Goal: Transaction & Acquisition: Purchase product/service

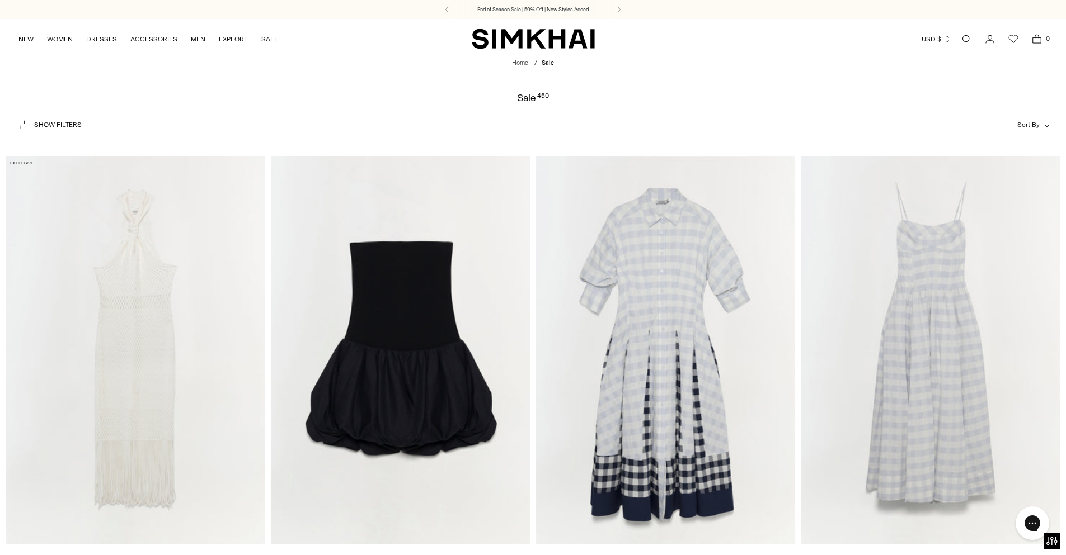
click at [1040, 124] on button "Sort By" at bounding box center [1033, 125] width 32 height 12
click at [945, 179] on span "Newest" at bounding box center [934, 177] width 29 height 10
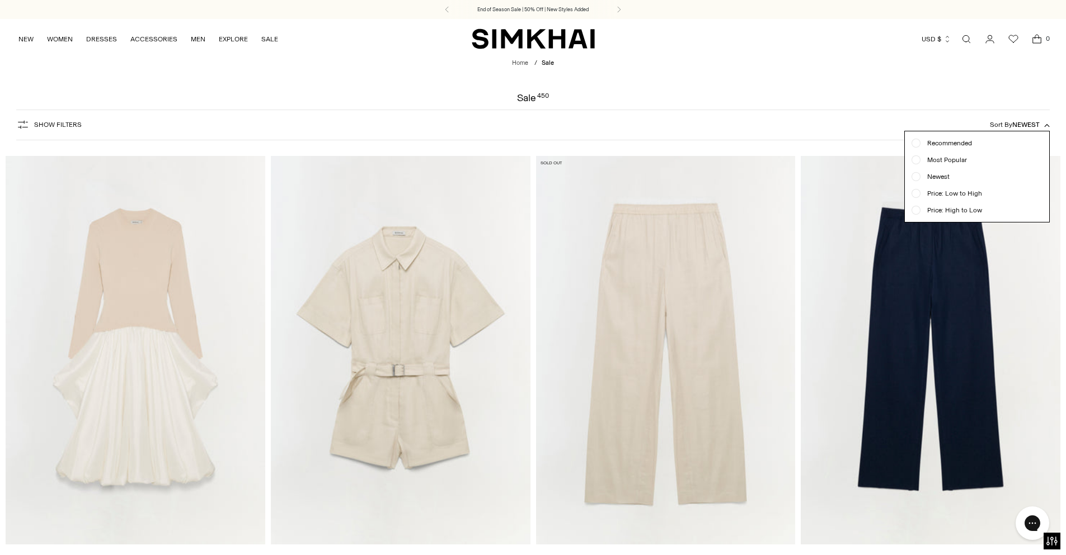
scroll to position [83, 0]
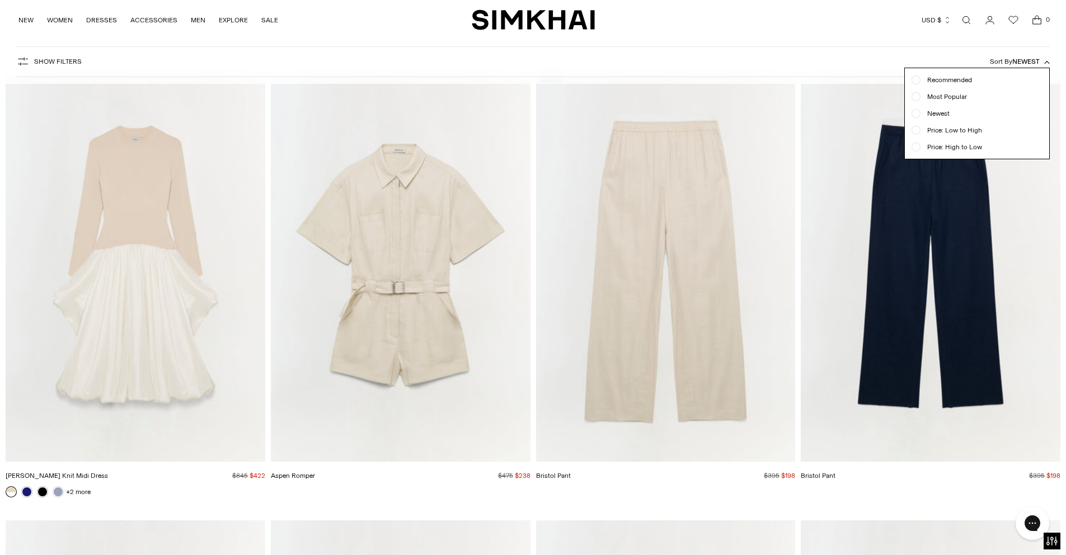
click at [64, 399] on div at bounding box center [533, 277] width 1066 height 555
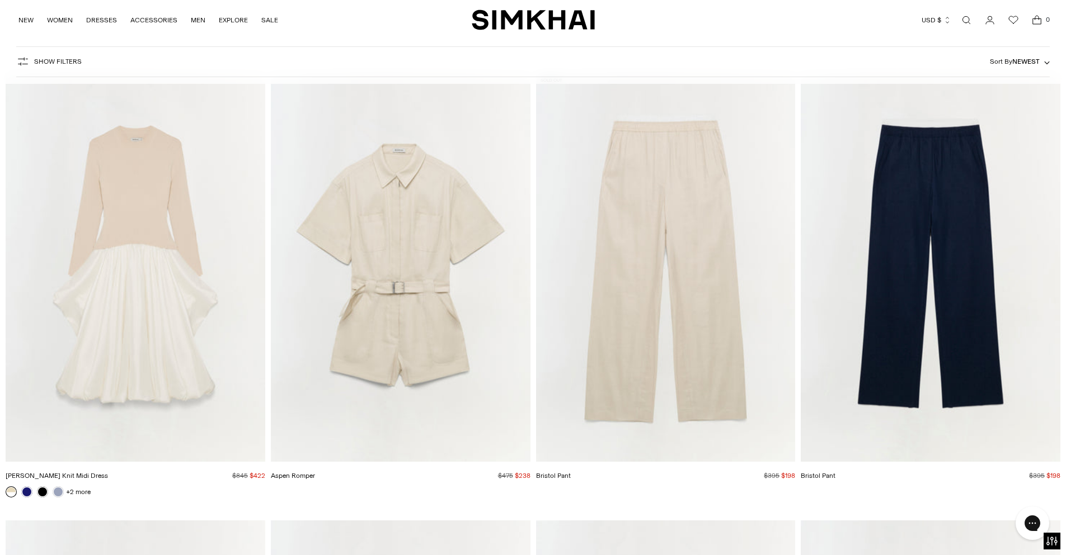
click at [0, 0] on img "Kenlie Taffeta Knit Midi Dress" at bounding box center [0, 0] width 0 height 0
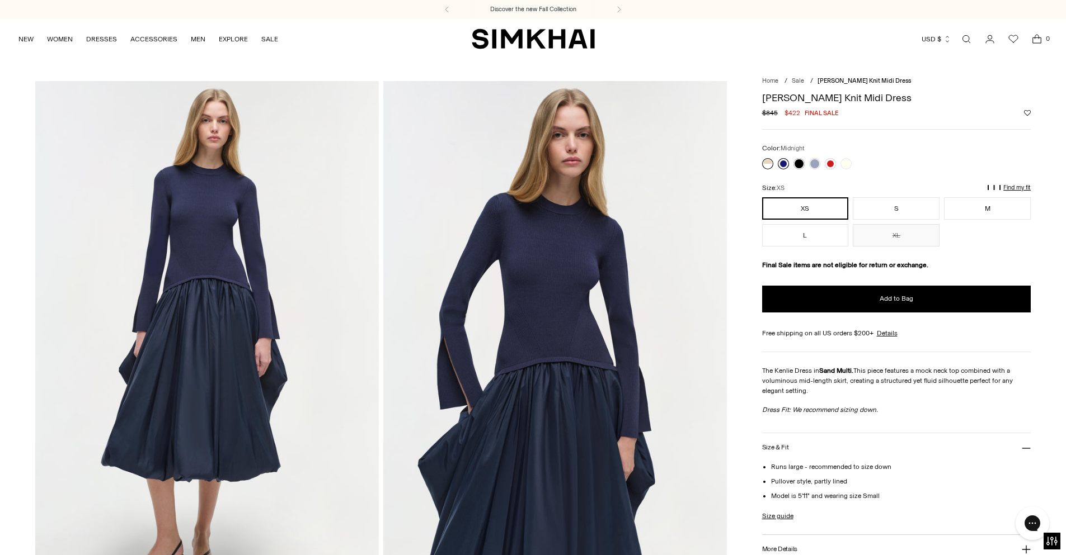
click at [781, 166] on link at bounding box center [783, 163] width 11 height 11
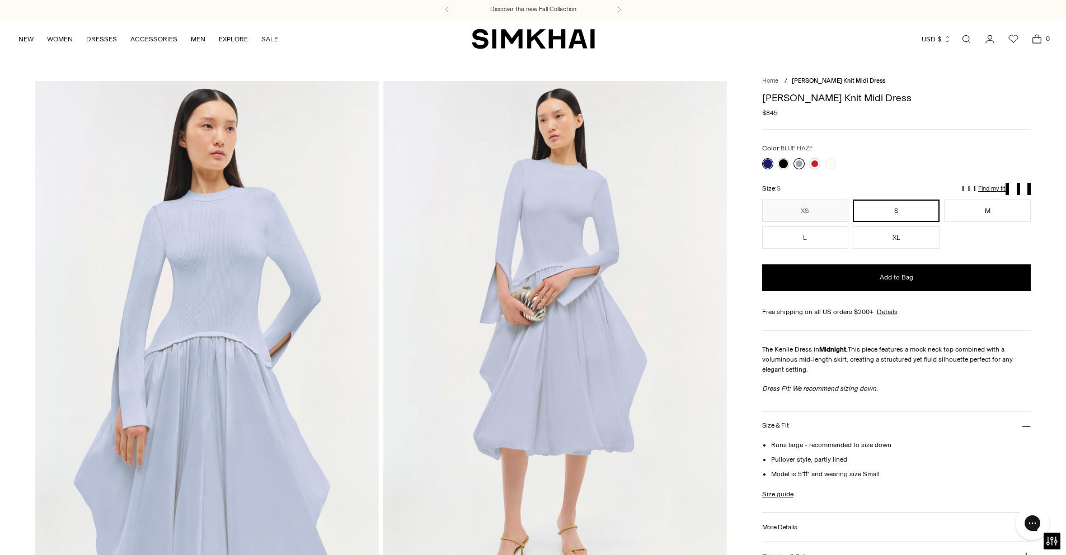
click at [797, 163] on link at bounding box center [798, 163] width 11 height 11
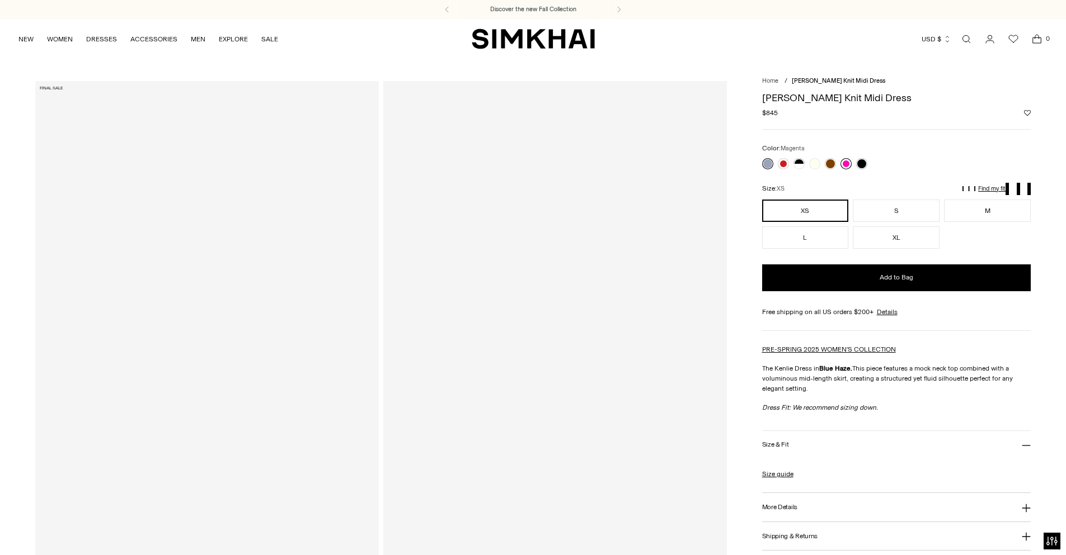
click at [848, 165] on link at bounding box center [845, 163] width 11 height 11
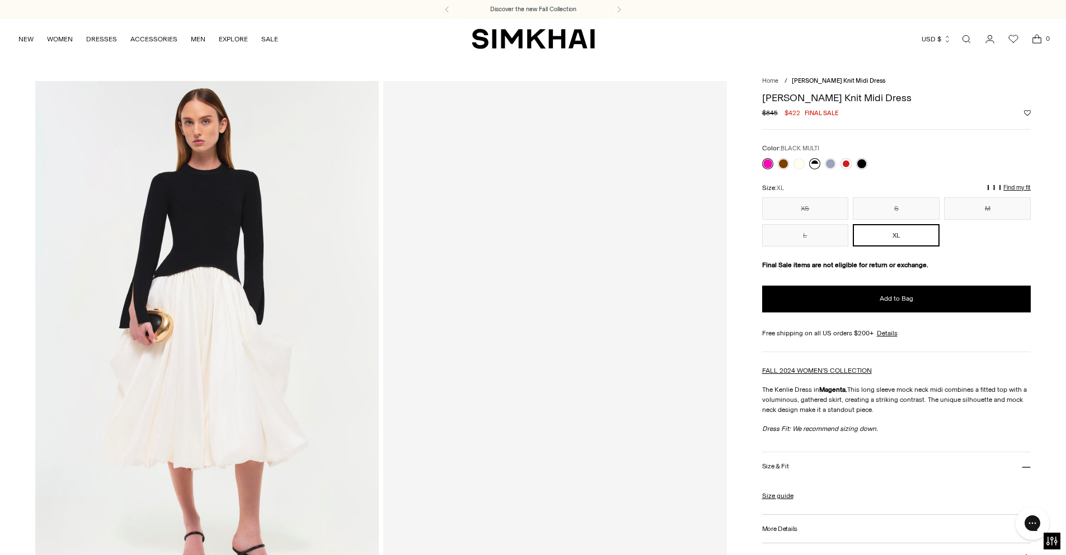
click at [812, 161] on link at bounding box center [814, 163] width 11 height 11
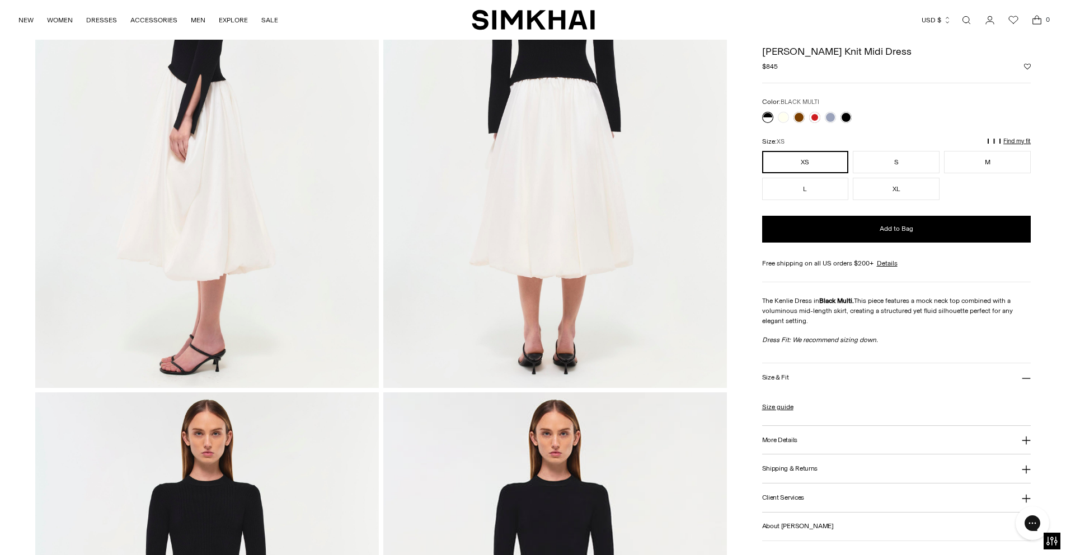
scroll to position [727, 0]
click at [764, 117] on link at bounding box center [767, 117] width 11 height 11
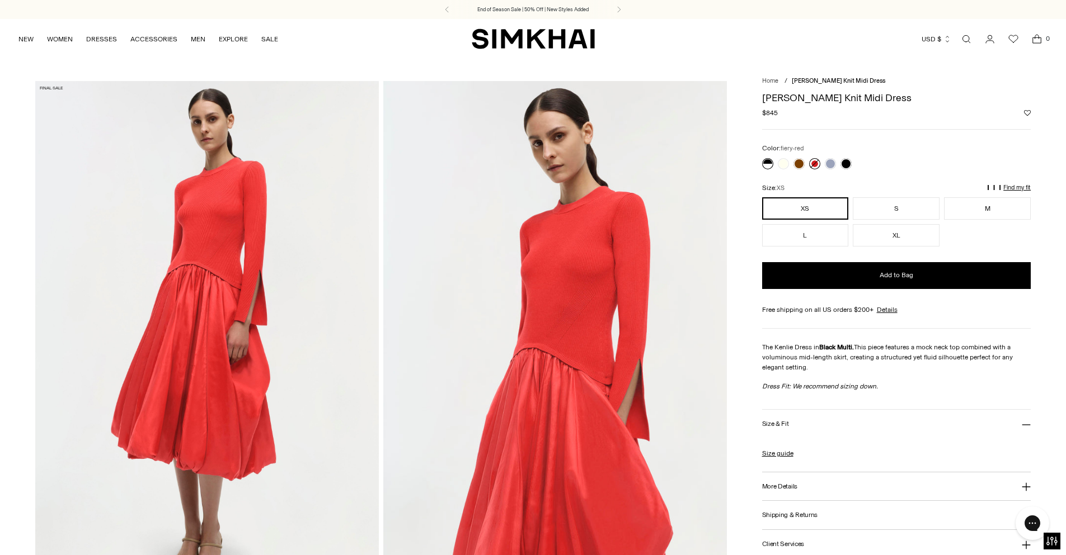
click at [818, 163] on link at bounding box center [814, 163] width 11 height 11
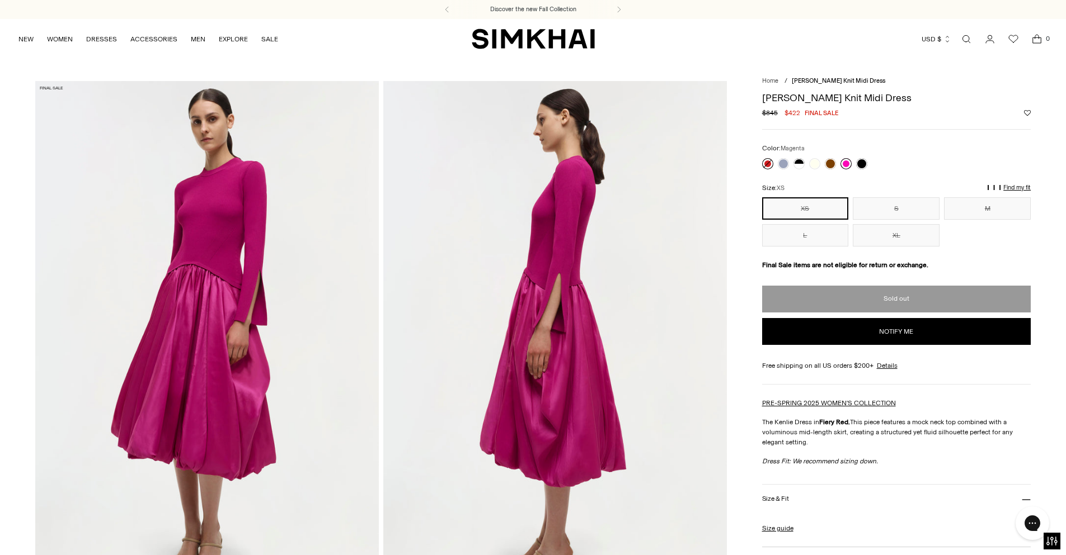
click at [846, 163] on link at bounding box center [845, 163] width 11 height 11
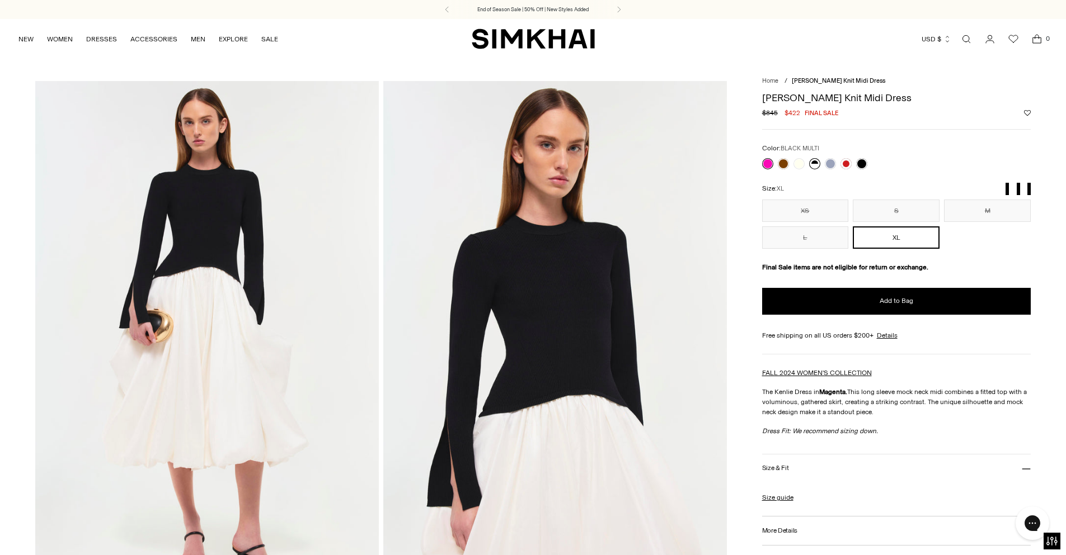
click at [816, 163] on link at bounding box center [814, 163] width 11 height 11
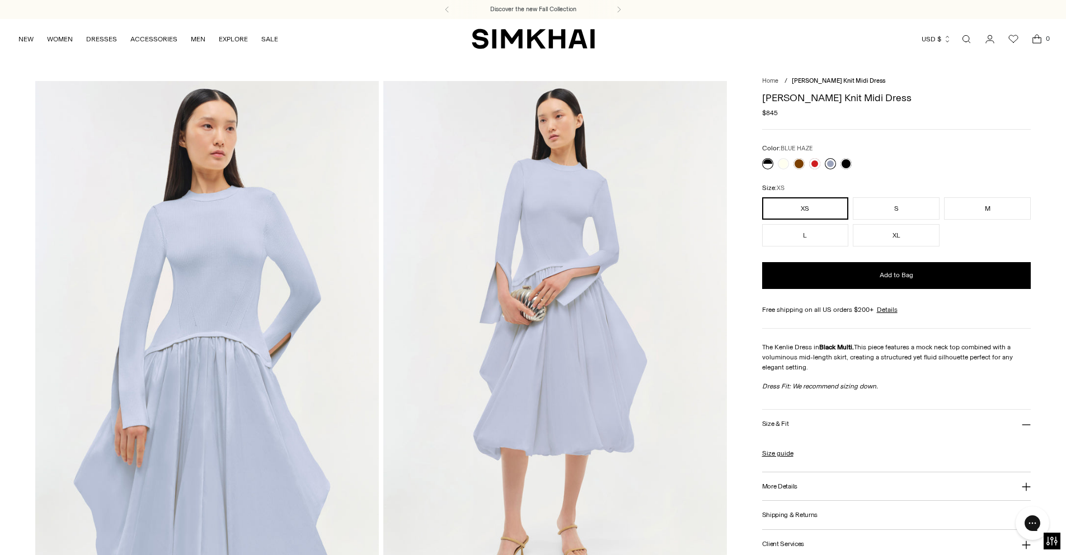
click at [831, 164] on link at bounding box center [829, 163] width 11 height 11
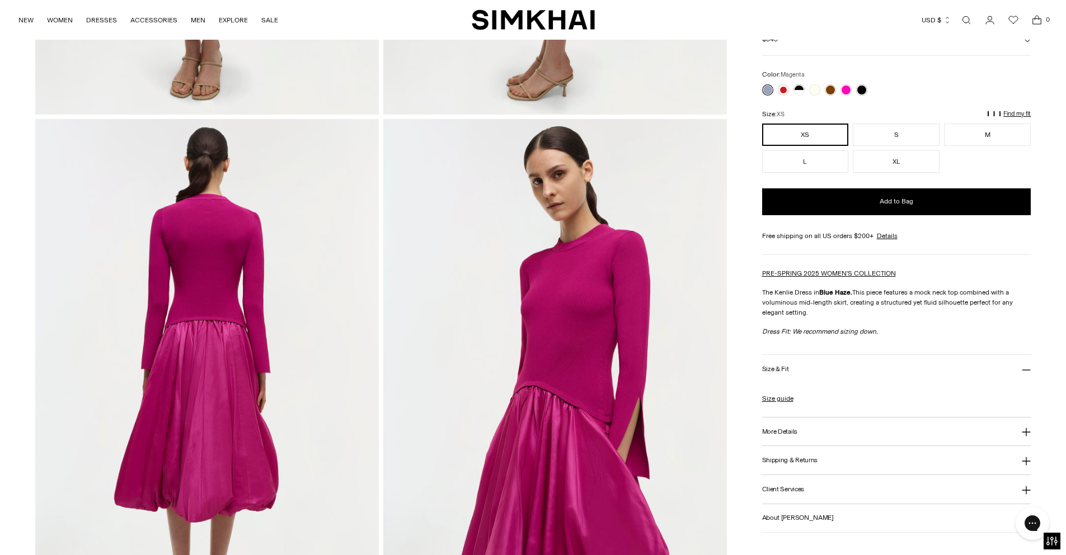
scroll to position [491, 0]
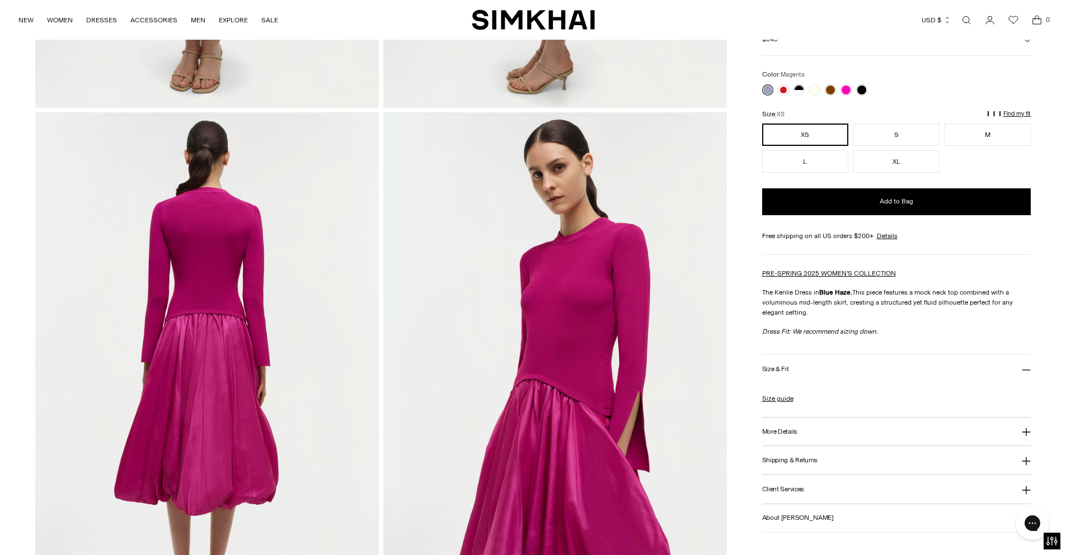
click at [526, 271] on img at bounding box center [554, 369] width 343 height 515
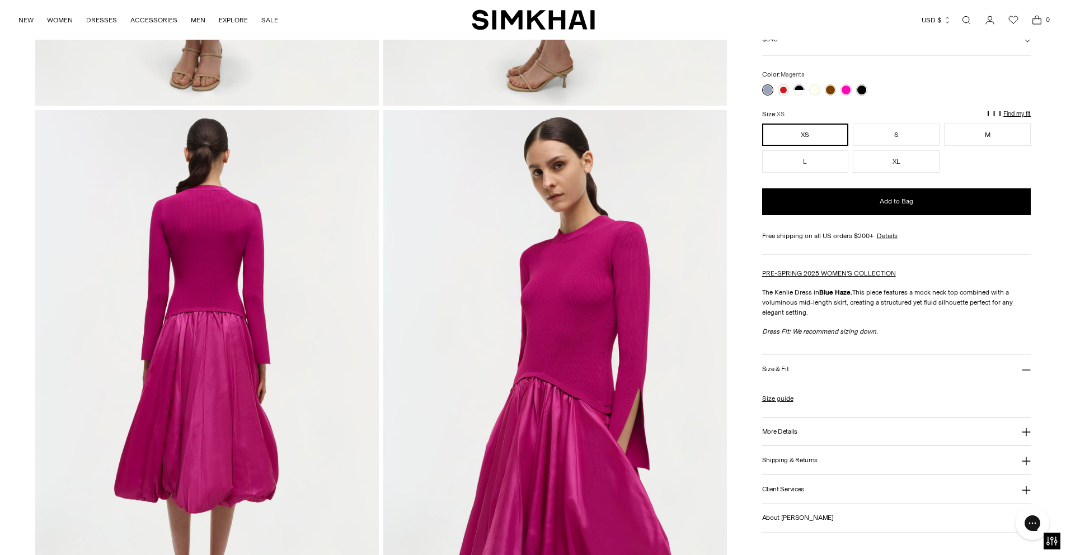
scroll to position [493, 0]
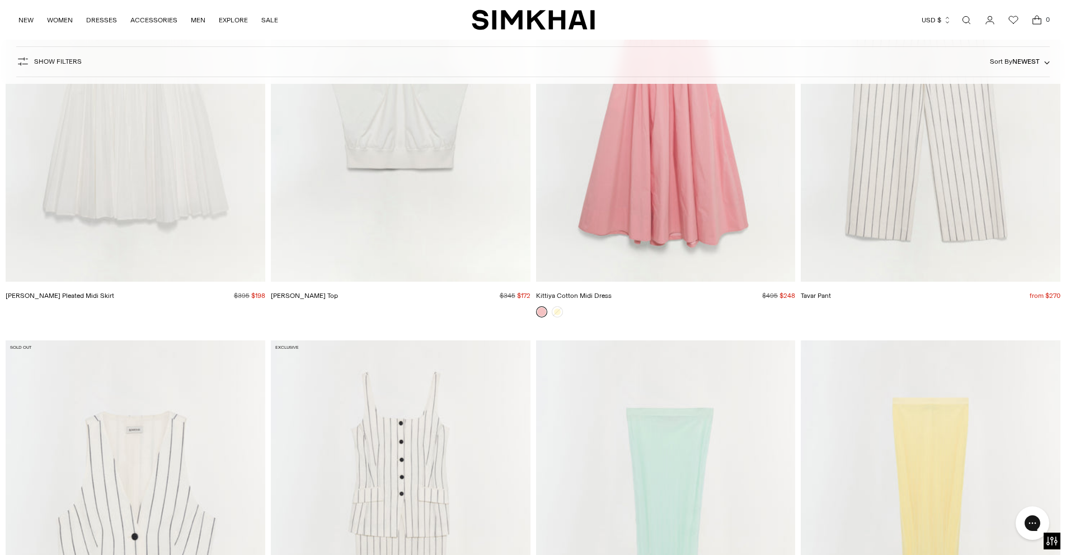
scroll to position [14007, 0]
